Goal: Entertainment & Leisure: Consume media (video, audio)

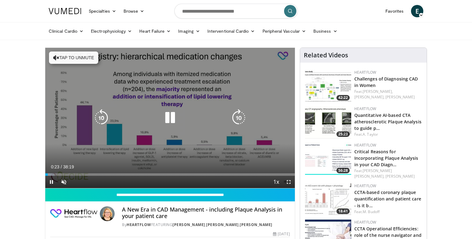
click at [88, 56] on button "Tap to unmute" at bounding box center [73, 57] width 49 height 12
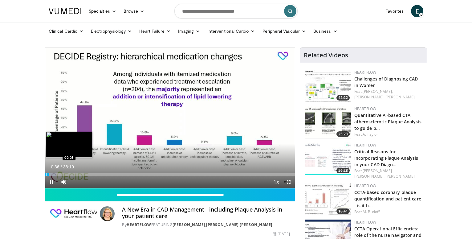
click at [46, 174] on div "10 seconds Tap to unmute" at bounding box center [170, 118] width 250 height 140
click at [46, 175] on div "Progress Bar" at bounding box center [46, 174] width 1 height 2
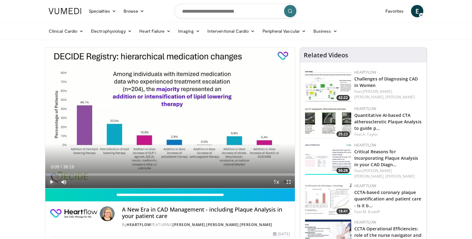
click at [51, 182] on span "Video Player" at bounding box center [51, 182] width 12 height 12
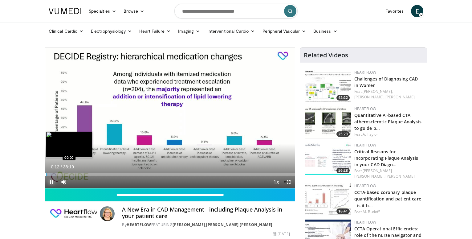
click at [45, 175] on div "Progress Bar" at bounding box center [45, 174] width 1 height 2
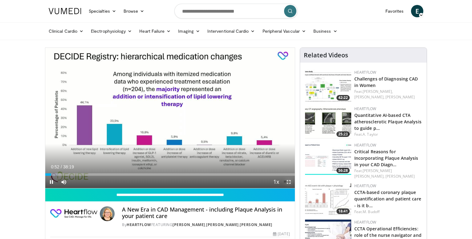
click at [289, 182] on span "Video Player" at bounding box center [289, 182] width 12 height 12
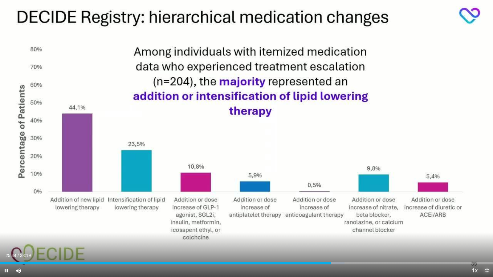
click at [472, 238] on span "Video Player" at bounding box center [487, 271] width 12 height 12
